Goal: Task Accomplishment & Management: Use online tool/utility

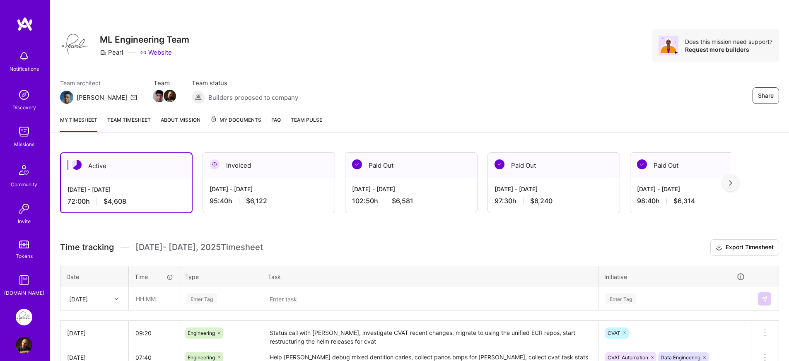
scroll to position [60, 0]
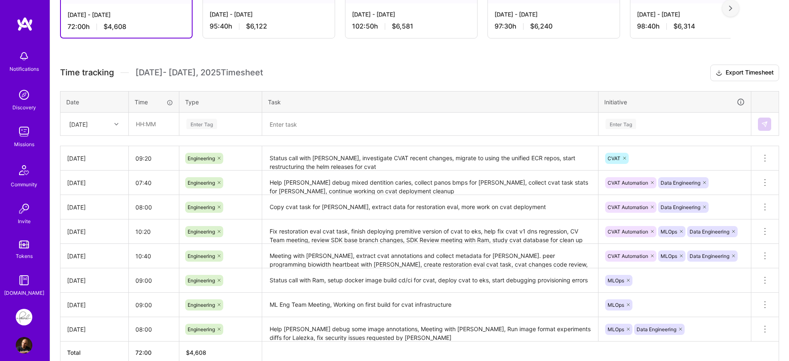
scroll to position [119, 0]
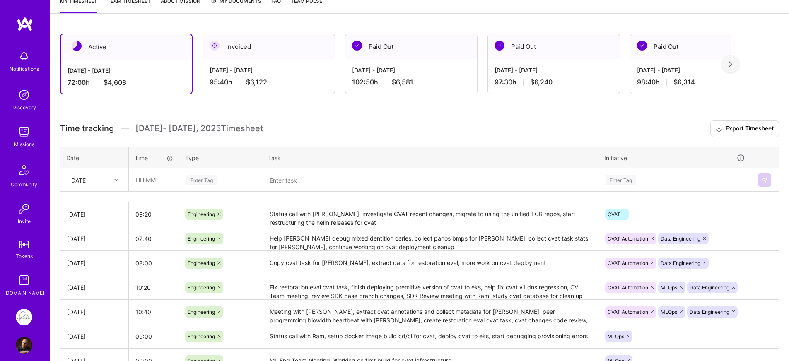
click at [101, 178] on div "[DATE]" at bounding box center [88, 180] width 46 height 14
click at [94, 304] on div "[DATE]" at bounding box center [94, 309] width 67 height 15
click at [149, 191] on td at bounding box center [154, 180] width 51 height 23
type input "10:10"
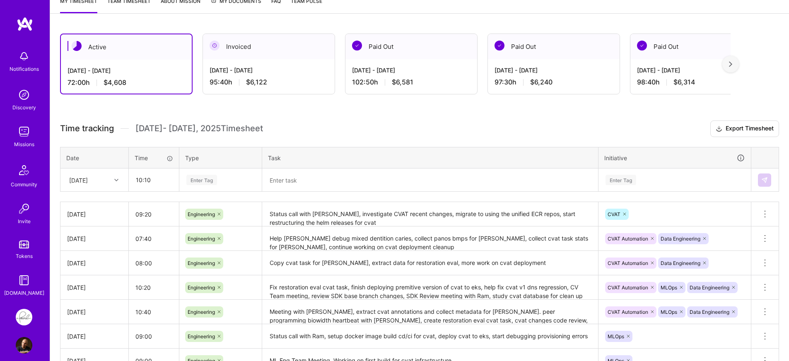
click at [222, 184] on div "Enter Tag" at bounding box center [221, 180] width 70 height 10
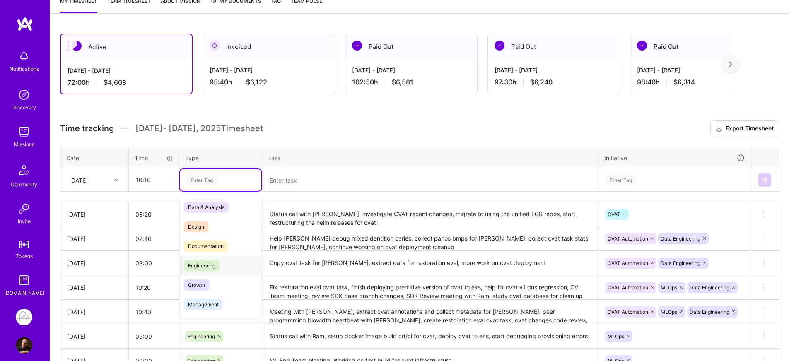
click at [217, 260] on span "Engineering" at bounding box center [202, 265] width 36 height 11
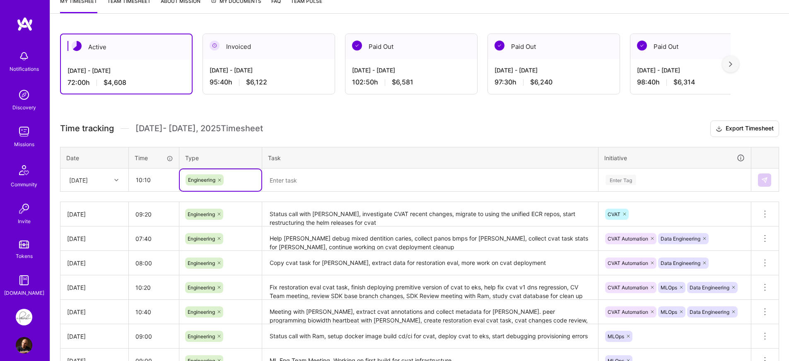
click at [322, 181] on textarea at bounding box center [430, 180] width 334 height 22
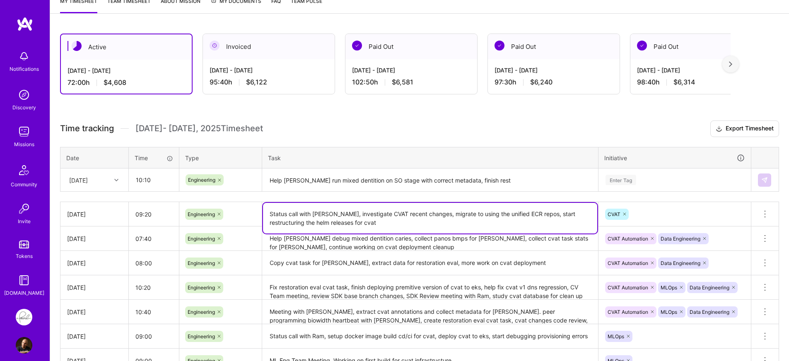
drag, startPoint x: 544, startPoint y: 215, endPoint x: 358, endPoint y: 226, distance: 187.2
click at [358, 226] on textarea "Status call with [PERSON_NAME], investigate CVAT recent changes, migrate to usi…" at bounding box center [430, 218] width 334 height 31
click at [359, 225] on textarea "Status call with [PERSON_NAME], investigate CVAT recent changes, migrate to usi…" at bounding box center [430, 218] width 334 height 31
click at [544, 216] on textarea "Status call with [PERSON_NAME], investigate CVAT recent changes, migrate to usi…" at bounding box center [430, 218] width 334 height 31
click at [484, 183] on textarea "Help [PERSON_NAME] run mixed dentition on SO stage with correct metadata, finis…" at bounding box center [430, 180] width 334 height 22
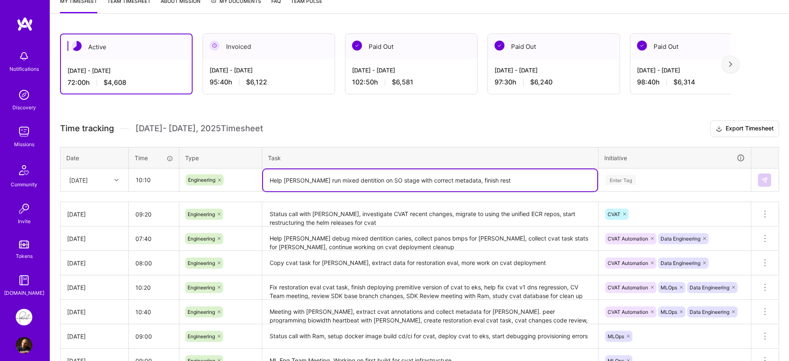
click at [484, 183] on textarea "Help [PERSON_NAME] run mixed dentition on SO stage with correct metadata, finis…" at bounding box center [430, 180] width 334 height 22
paste textarea "restructuring the helm releases for cva"
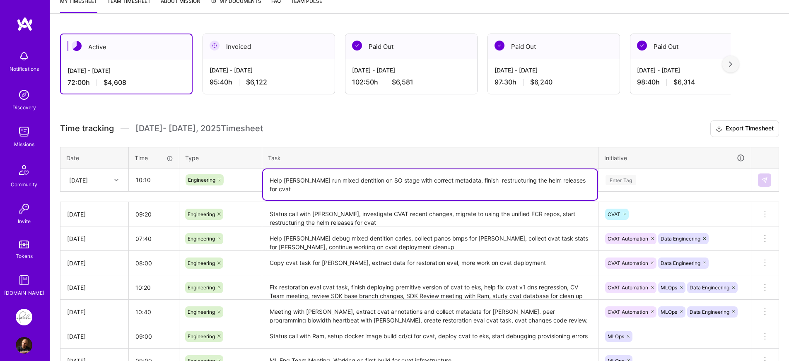
click at [482, 180] on textarea "Help [PERSON_NAME] run mixed dentition on SO stage with correct metadata, finis…" at bounding box center [430, 184] width 334 height 31
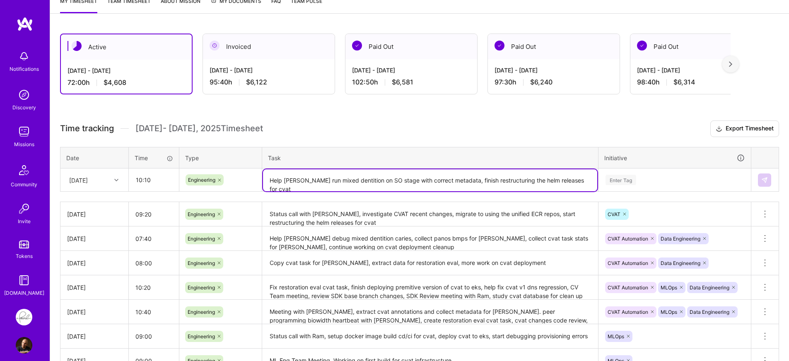
type textarea "Help [PERSON_NAME] run mixed dentition on SO stage with correct metadata, finis…"
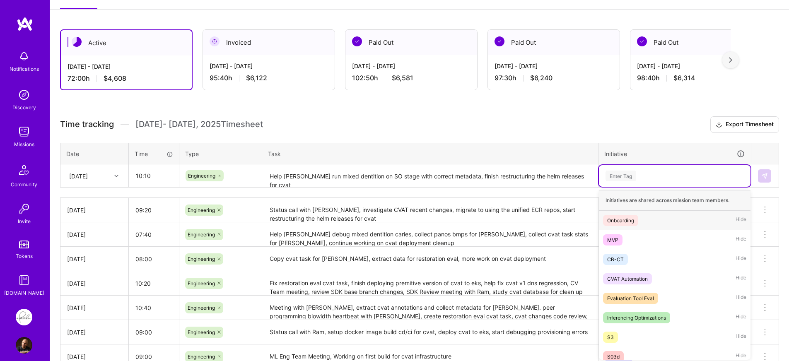
click at [696, 177] on div "Enter Tag" at bounding box center [675, 176] width 140 height 10
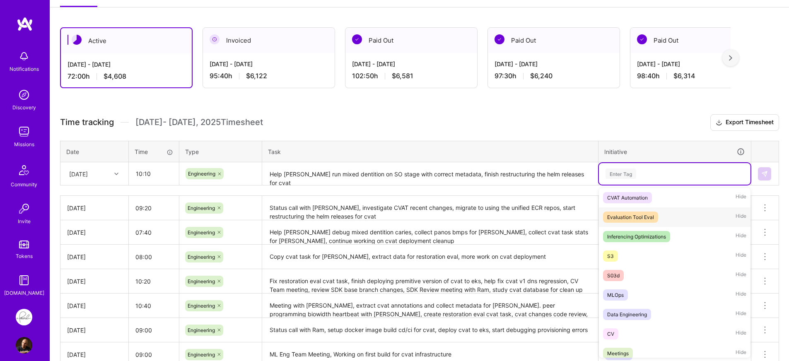
scroll to position [94, 0]
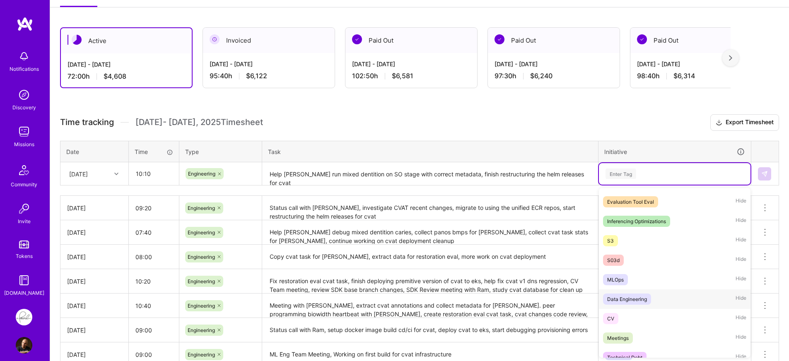
click at [642, 298] on div "Data Engineering" at bounding box center [627, 299] width 40 height 9
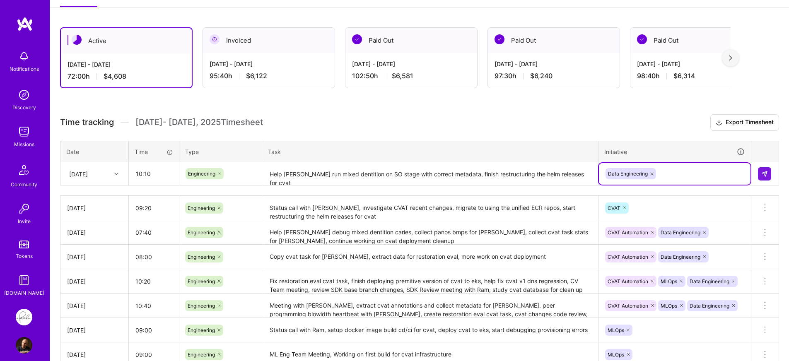
click at [687, 171] on div "Data Engineering" at bounding box center [675, 173] width 140 height 13
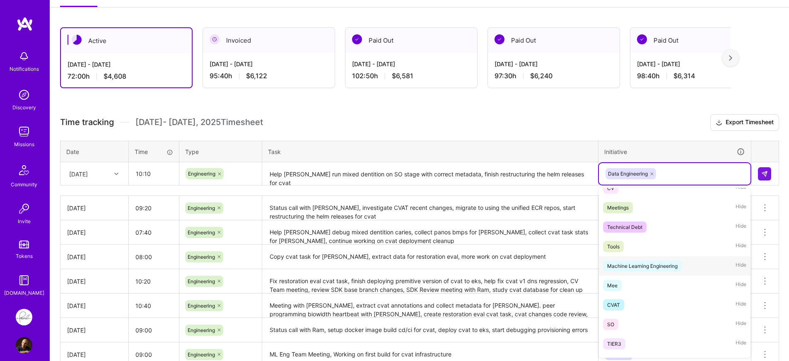
scroll to position [240, 0]
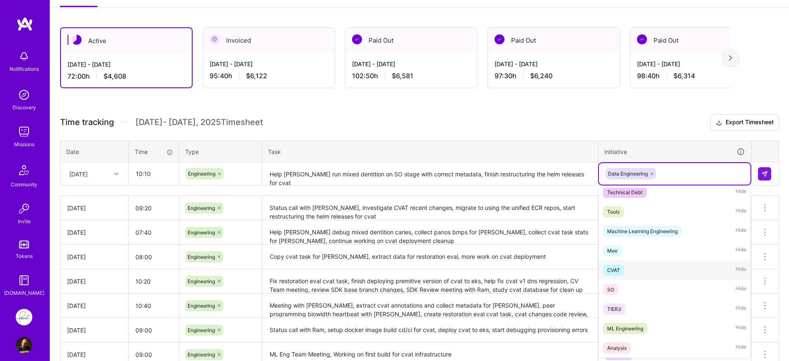
click at [637, 271] on div "CVAT Hide" at bounding box center [675, 270] width 152 height 19
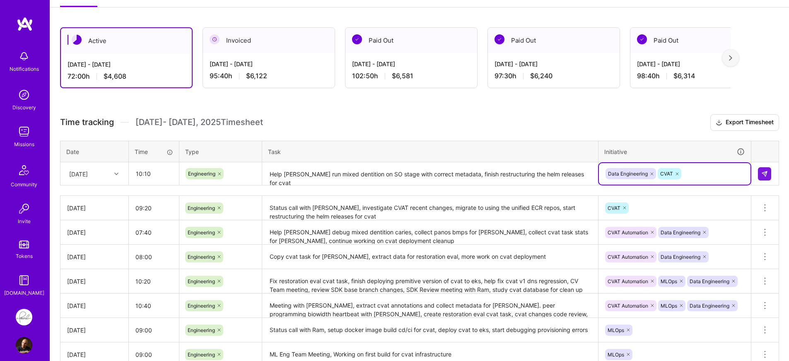
click at [650, 130] on div "Time tracking [DATE] - [DATE] Timesheet Export Timesheet Date Time Type Task In…" at bounding box center [419, 264] width 719 height 300
click at [766, 173] on img at bounding box center [764, 174] width 7 height 7
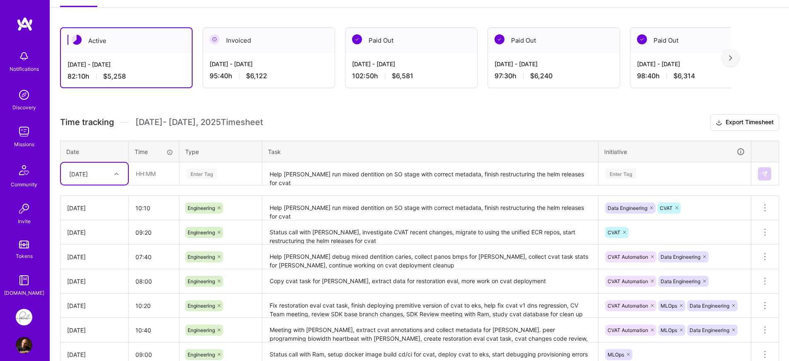
click at [402, 121] on h3 "Time tracking [DATE] - [DATE] Timesheet Export Timesheet" at bounding box center [419, 122] width 719 height 17
click at [404, 121] on h3 "Time tracking [DATE] - [DATE] Timesheet Export Timesheet" at bounding box center [419, 122] width 719 height 17
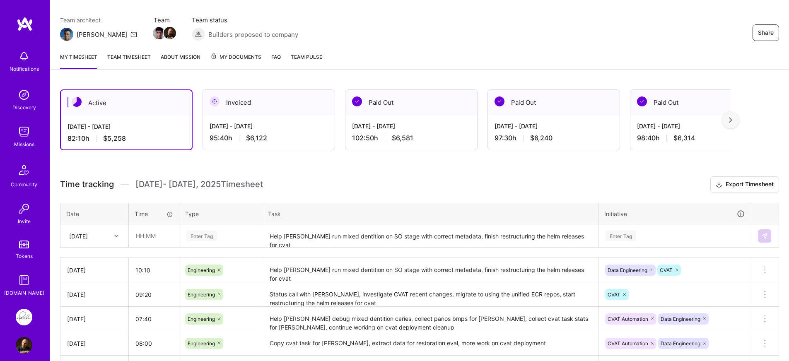
scroll to position [120, 0]
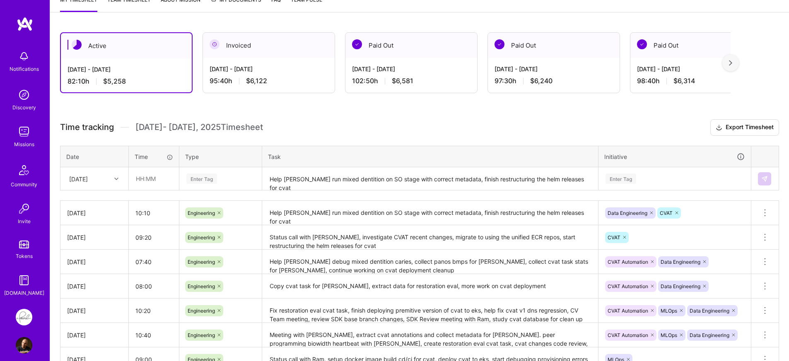
click at [415, 125] on h3 "Time tracking [DATE] - [DATE] Timesheet Export Timesheet" at bounding box center [419, 127] width 719 height 17
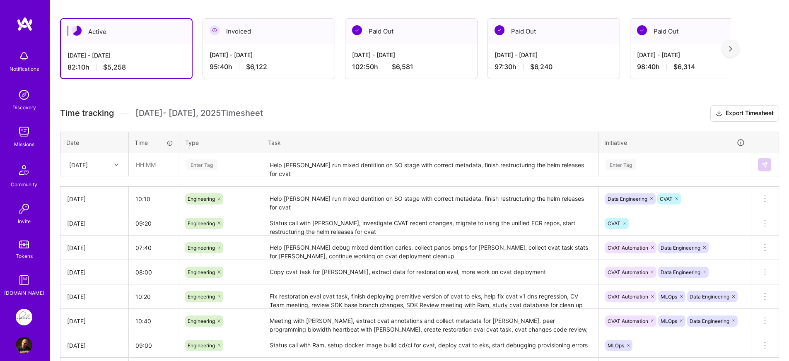
scroll to position [100, 0]
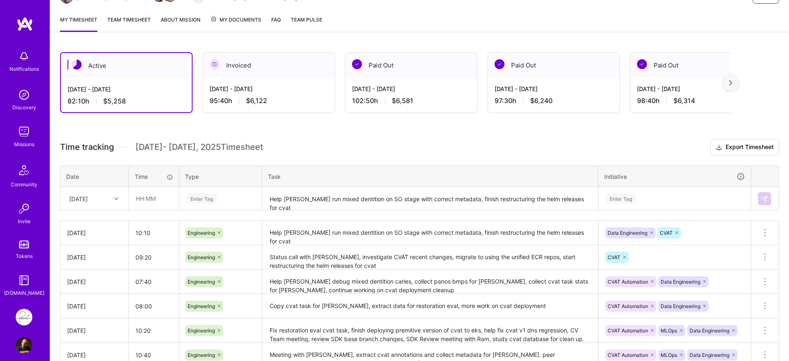
click at [412, 152] on h3 "Time tracking [DATE] - [DATE] Timesheet Export Timesheet" at bounding box center [419, 147] width 719 height 17
click at [734, 146] on button "Export Timesheet" at bounding box center [744, 147] width 69 height 17
